Goal: Task Accomplishment & Management: Use online tool/utility

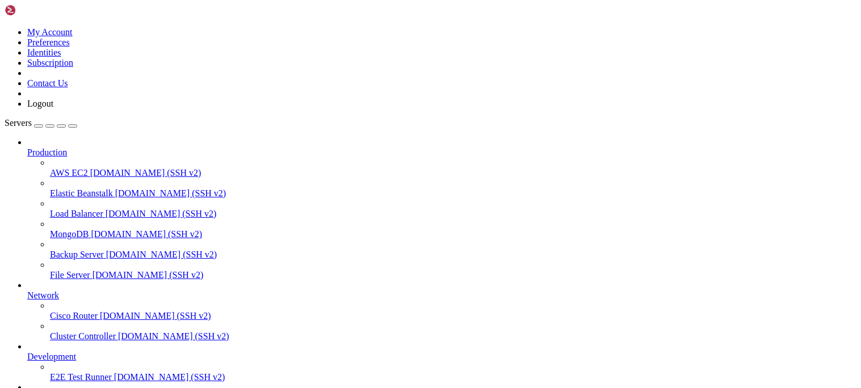
scroll to position [99, 0]
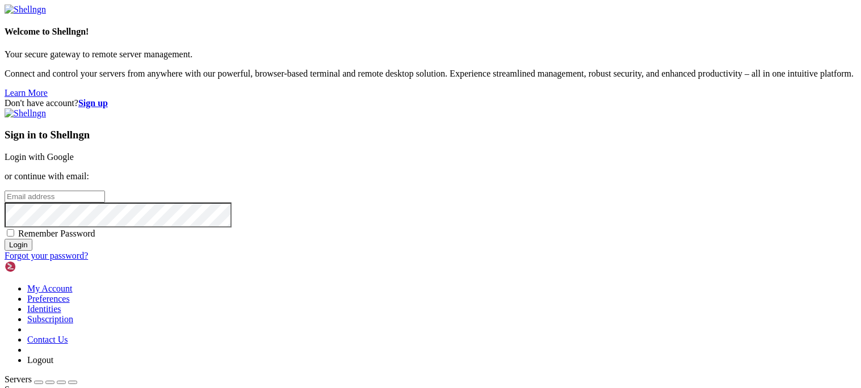
type input "root"
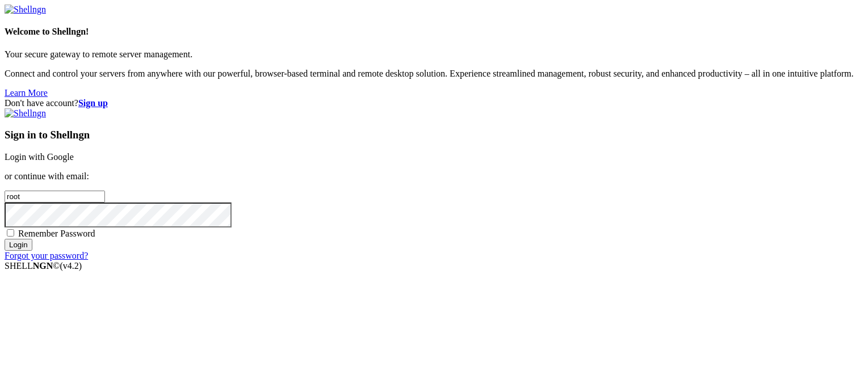
click at [74, 152] on link "Login with Google" at bounding box center [39, 157] width 69 height 10
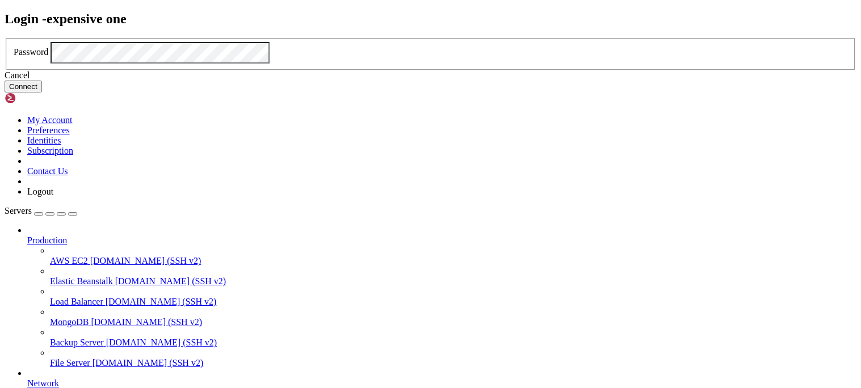
click button "Connect" at bounding box center [23, 87] width 37 height 12
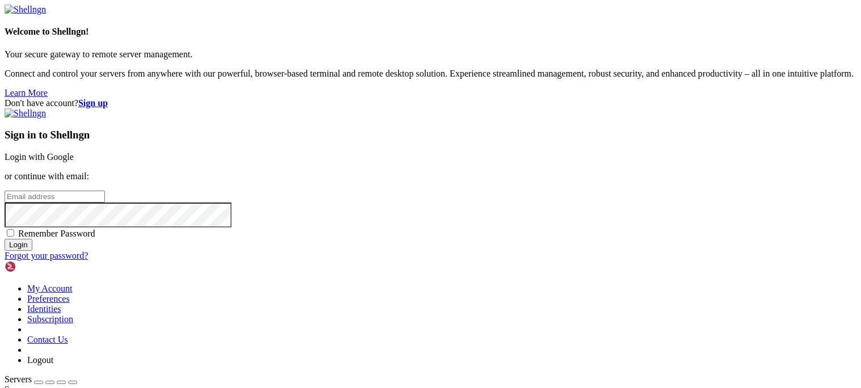
type input "root"
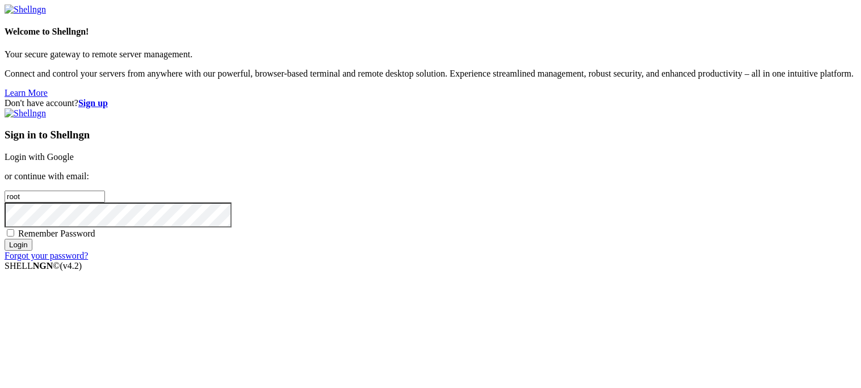
click at [74, 152] on link "Login with Google" at bounding box center [39, 157] width 69 height 10
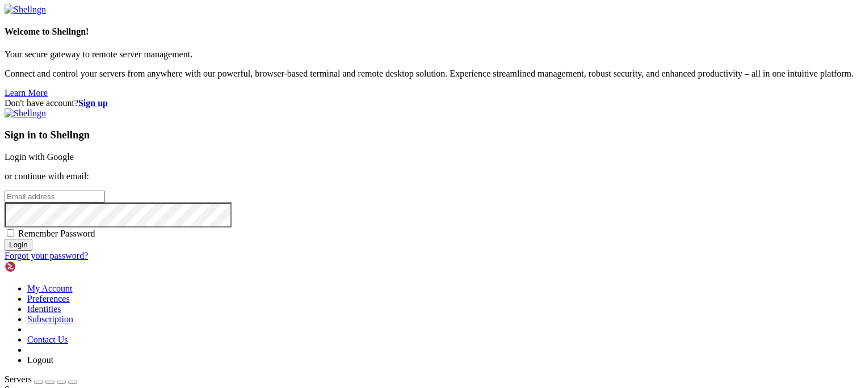
type input "root"
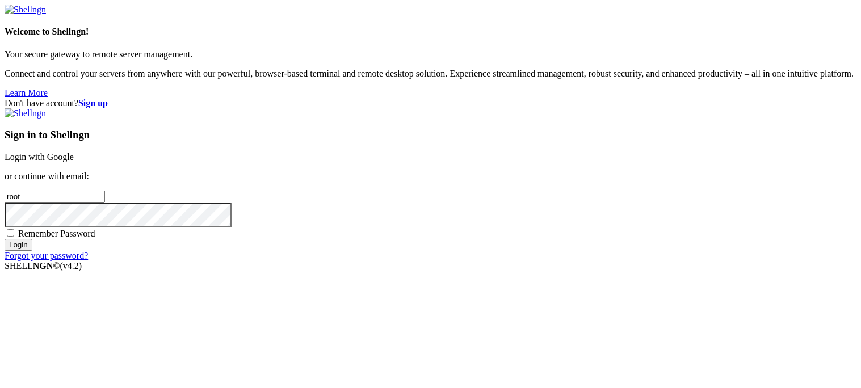
click at [74, 152] on link "Login with Google" at bounding box center [39, 157] width 69 height 10
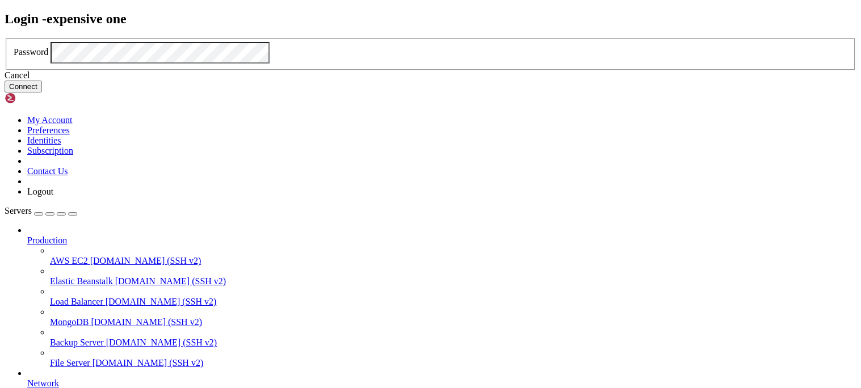
click button "Connect" at bounding box center [23, 87] width 37 height 12
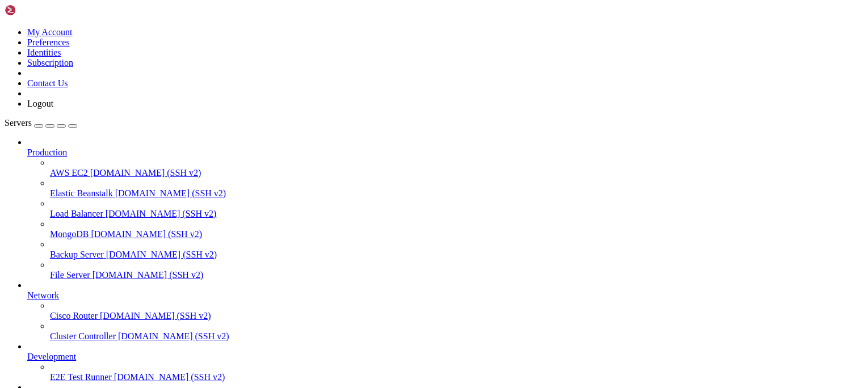
scroll to position [1, 0]
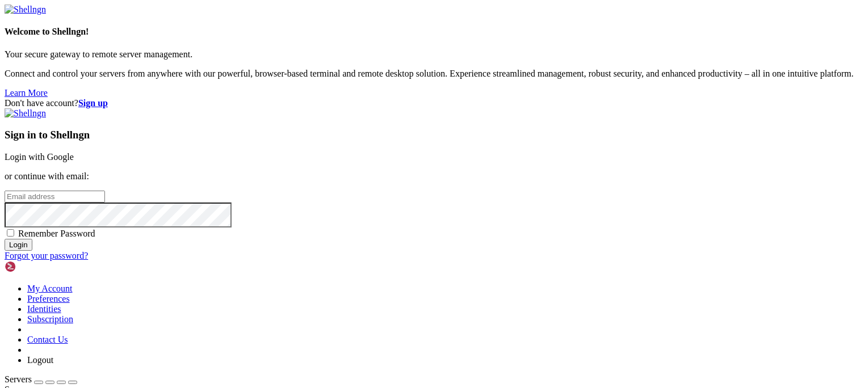
type input "root"
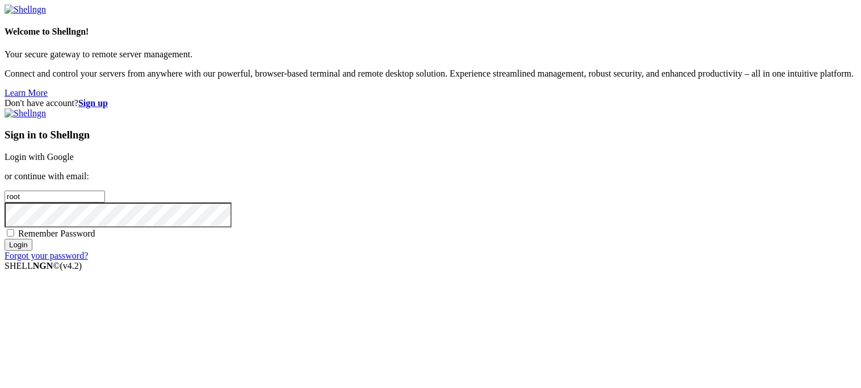
click at [74, 152] on link "Login with Google" at bounding box center [39, 157] width 69 height 10
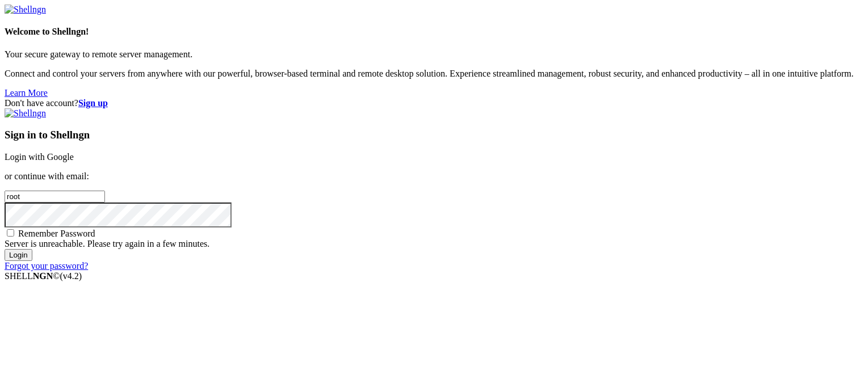
click at [74, 152] on link "Login with Google" at bounding box center [39, 157] width 69 height 10
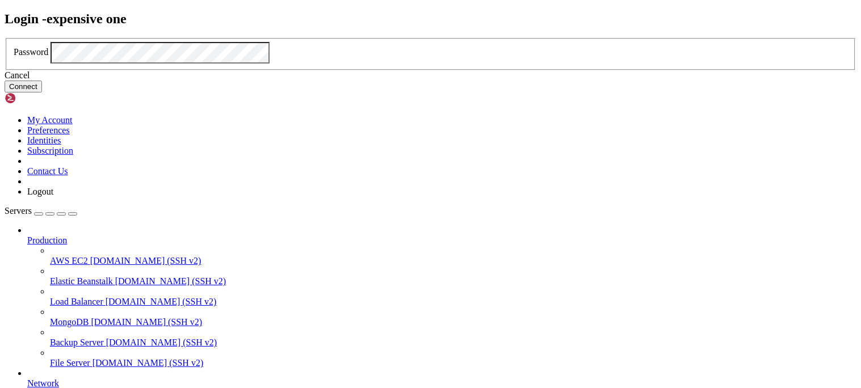
click button "Connect" at bounding box center [23, 87] width 37 height 12
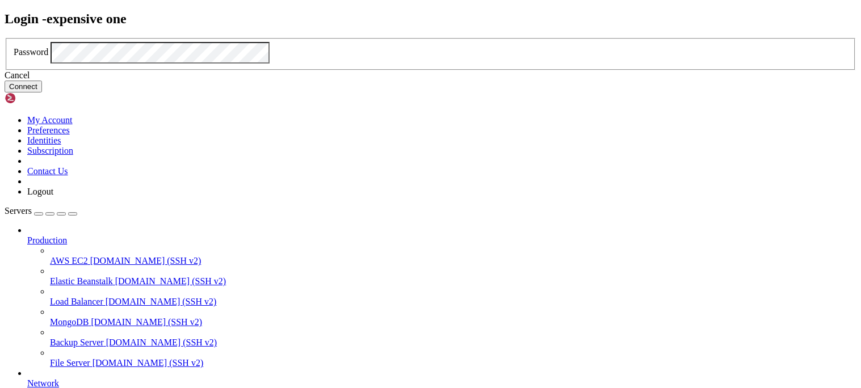
click button "Connect" at bounding box center [23, 87] width 37 height 12
